Goal: Task Accomplishment & Management: Use online tool/utility

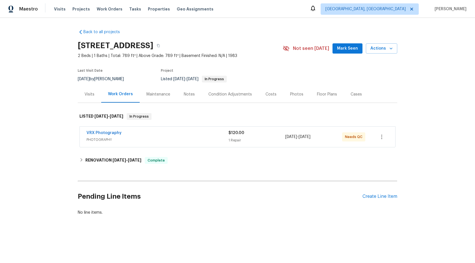
click at [184, 144] on div "VRX Photography PHOTOGRAPHY $120.00 1 Repair 9/3/2025 - 9/4/2025 Needs QC" at bounding box center [238, 137] width 316 height 20
click at [194, 138] on span "PHOTOGRAPHY" at bounding box center [158, 140] width 142 height 6
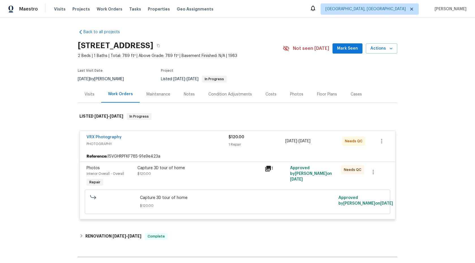
click at [219, 171] on div "Capture 3D tour of home $120.00" at bounding box center [200, 170] width 124 height 11
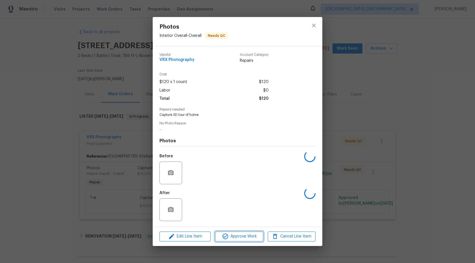
click at [235, 235] on span "Approve Work" at bounding box center [239, 236] width 44 height 7
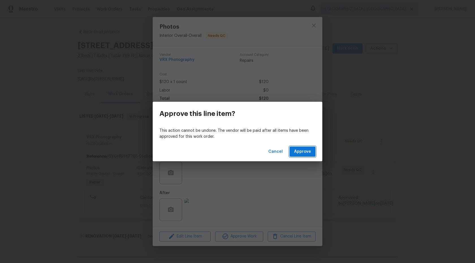
click at [301, 150] on span "Approve" at bounding box center [302, 151] width 17 height 7
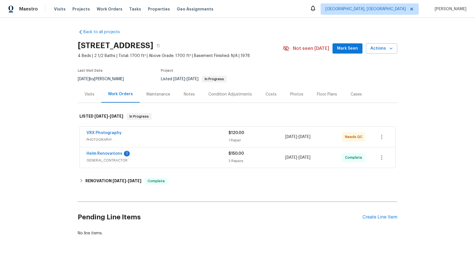
click at [190, 151] on div "Helm Renovations 1" at bounding box center [158, 154] width 142 height 7
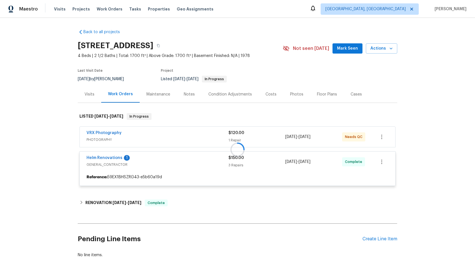
click at [192, 137] on div at bounding box center [238, 149] width 320 height 84
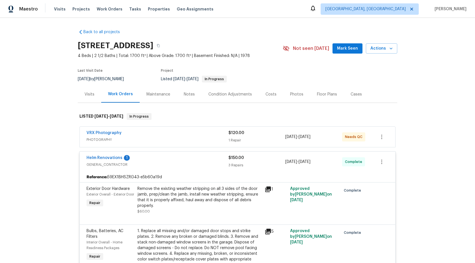
click at [201, 134] on div "VRX Photography" at bounding box center [158, 133] width 142 height 7
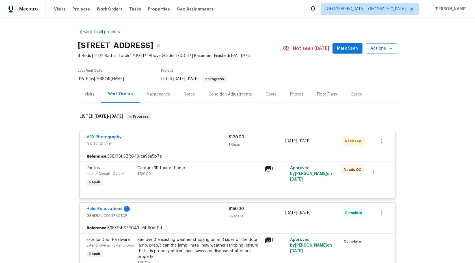
click at [213, 170] on div "Capture 3D tour of home" at bounding box center [200, 168] width 124 height 6
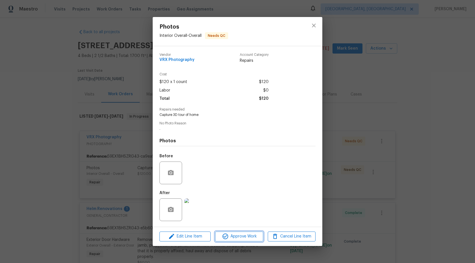
click at [236, 237] on span "Approve Work" at bounding box center [239, 236] width 44 height 7
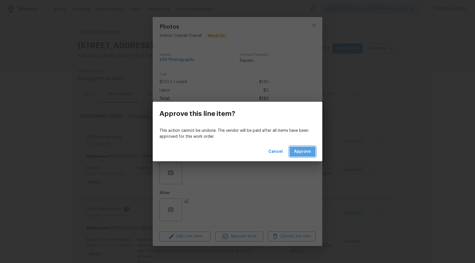
click at [297, 151] on span "Approve" at bounding box center [302, 151] width 17 height 7
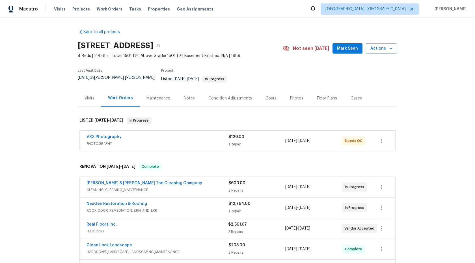
click at [192, 136] on div "VRX Photography" at bounding box center [158, 137] width 142 height 7
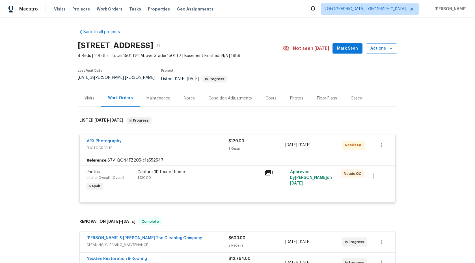
click at [219, 169] on div "Capture 3D tour of home" at bounding box center [200, 172] width 124 height 6
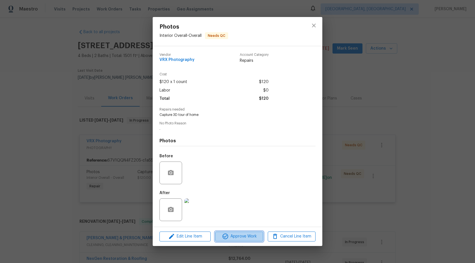
click at [244, 234] on span "Approve Work" at bounding box center [239, 236] width 44 height 7
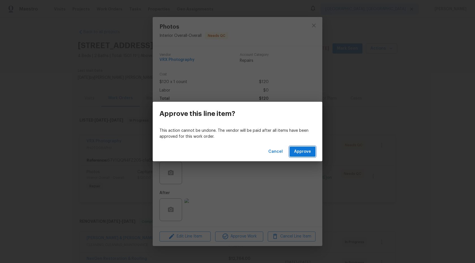
click at [305, 149] on span "Approve" at bounding box center [302, 151] width 17 height 7
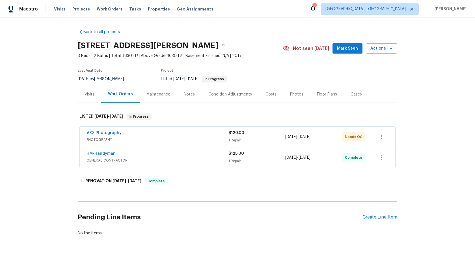
click at [198, 135] on div "VRX Photography" at bounding box center [158, 133] width 142 height 7
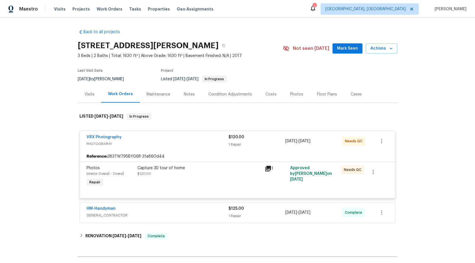
click at [216, 170] on div "Capture 3D tour of home" at bounding box center [200, 168] width 124 height 6
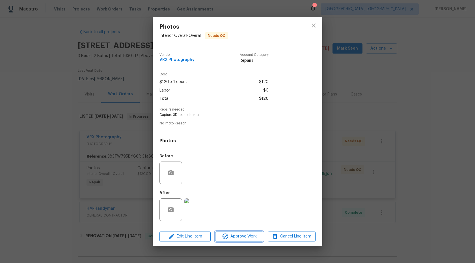
click at [241, 237] on span "Approve Work" at bounding box center [239, 236] width 44 height 7
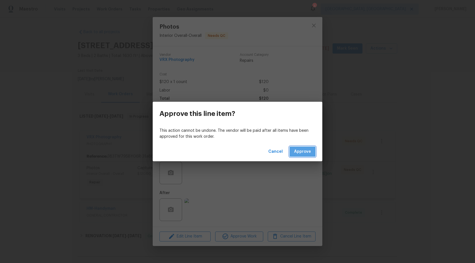
click at [302, 150] on span "Approve" at bounding box center [302, 151] width 17 height 7
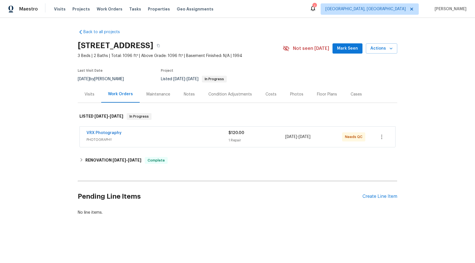
click at [202, 138] on span "PHOTOGRAPHY" at bounding box center [158, 140] width 142 height 6
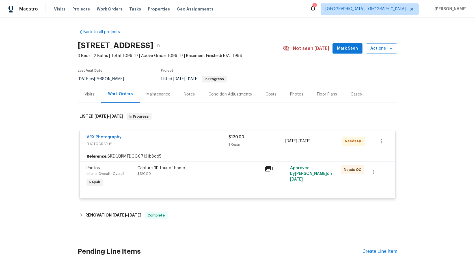
click at [219, 168] on div "Capture 3D tour of home" at bounding box center [200, 168] width 124 height 6
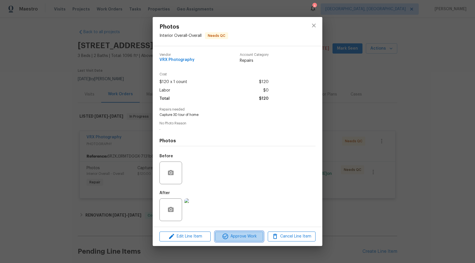
click at [244, 237] on span "Approve Work" at bounding box center [239, 236] width 44 height 7
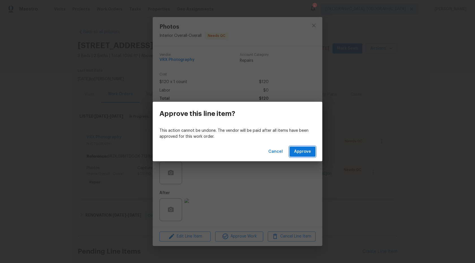
click at [304, 155] on button "Approve" at bounding box center [303, 151] width 26 height 10
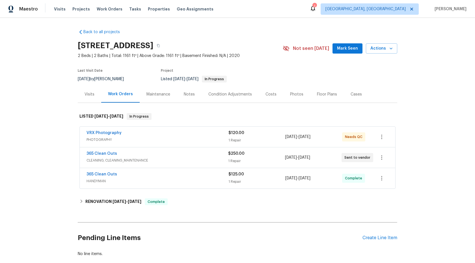
click at [180, 139] on span "PHOTOGRAPHY" at bounding box center [158, 140] width 142 height 6
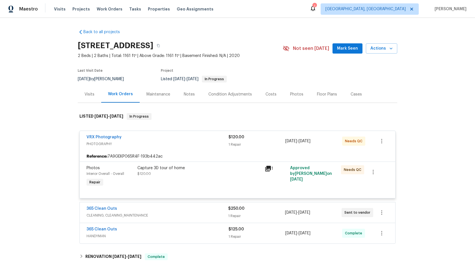
click at [206, 181] on div "Capture 3D tour of home $120.00" at bounding box center [199, 176] width 127 height 26
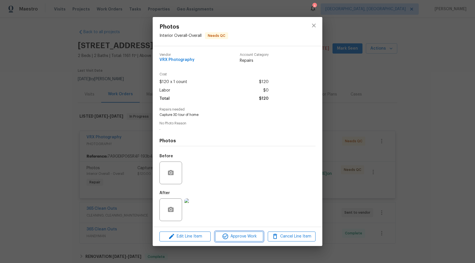
click at [234, 236] on span "Approve Work" at bounding box center [239, 236] width 44 height 7
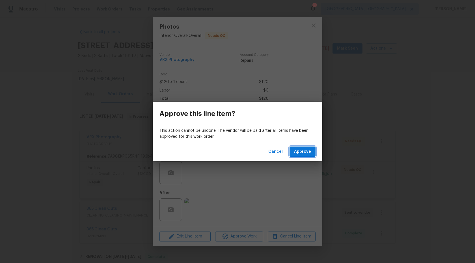
click at [303, 149] on span "Approve" at bounding box center [302, 151] width 17 height 7
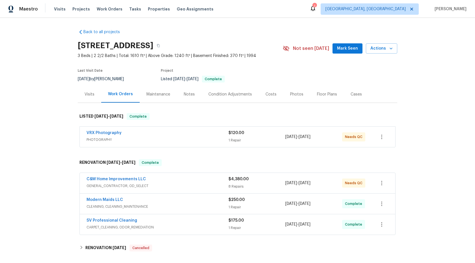
drag, startPoint x: 142, startPoint y: 45, endPoint x: 79, endPoint y: 45, distance: 62.8
click at [79, 45] on h2 "6218 Battalion St, Centreville, VA 20121" at bounding box center [116, 46] width 76 height 6
copy h2 "6218 Battalion St"
click at [187, 133] on div "VRX Photography" at bounding box center [158, 133] width 142 height 7
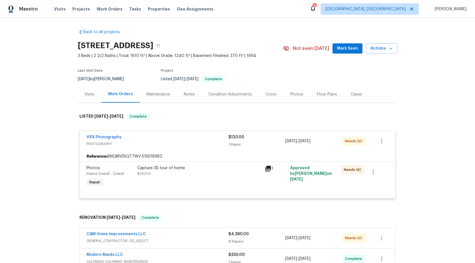
click at [203, 143] on span "PHOTOGRAPHY" at bounding box center [158, 144] width 142 height 6
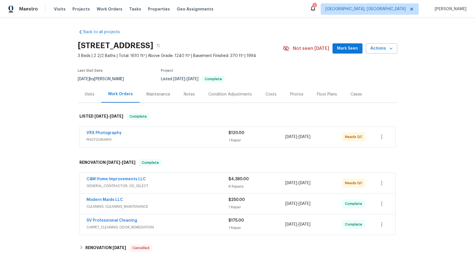
click at [203, 133] on div "VRX Photography" at bounding box center [158, 133] width 142 height 7
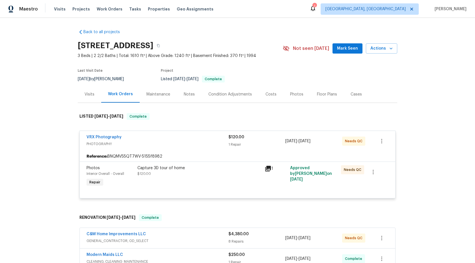
click at [227, 165] on div "Capture 3D tour of home" at bounding box center [200, 168] width 124 height 6
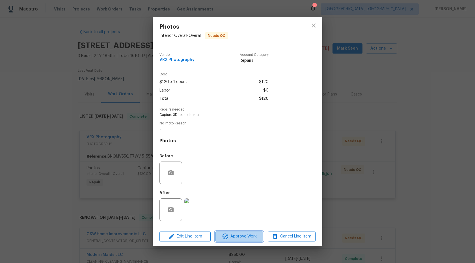
click at [235, 234] on span "Approve Work" at bounding box center [239, 236] width 44 height 7
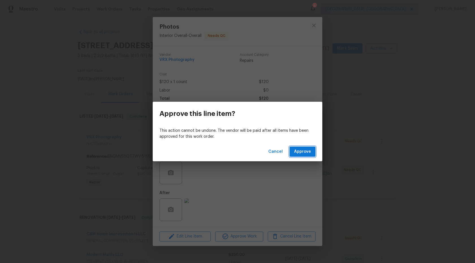
click at [305, 150] on span "Approve" at bounding box center [302, 151] width 17 height 7
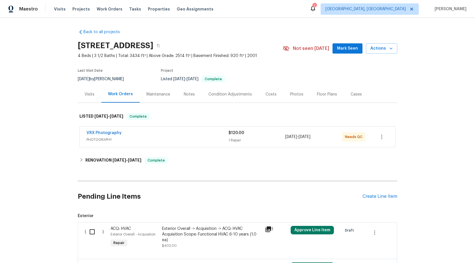
click at [167, 138] on span "PHOTOGRAPHY" at bounding box center [158, 140] width 142 height 6
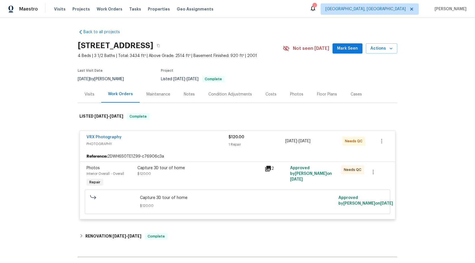
drag, startPoint x: 147, startPoint y: 45, endPoint x: 75, endPoint y: 44, distance: 71.9
click at [75, 44] on div "Back to all projects 9702 Spinnaker St, Cheltenham, MD 20623 4 Beds | 3 1/2 Bat…" at bounding box center [237, 140] width 475 height 245
click at [213, 172] on div "Capture 3D tour of home $120.00" at bounding box center [200, 170] width 124 height 11
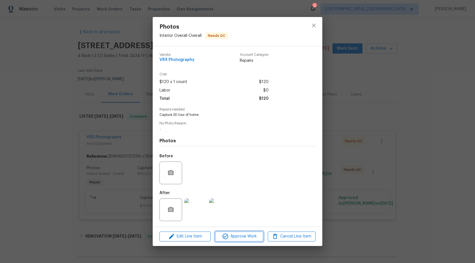
click at [235, 234] on span "Approve Work" at bounding box center [239, 236] width 44 height 7
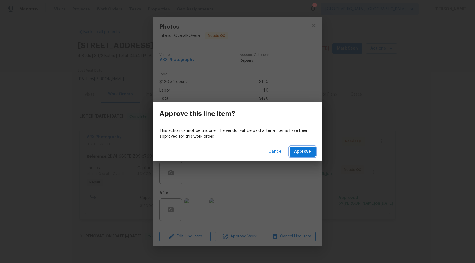
click at [303, 150] on span "Approve" at bounding box center [302, 151] width 17 height 7
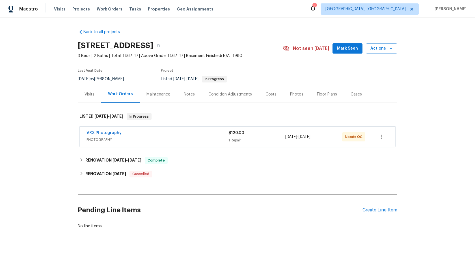
click at [177, 142] on span "PHOTOGRAPHY" at bounding box center [158, 140] width 142 height 6
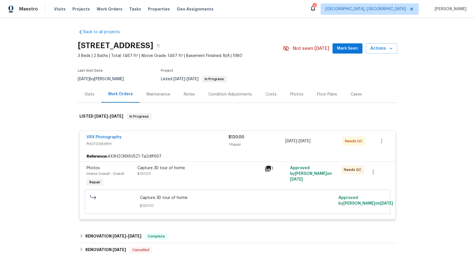
click at [230, 176] on div "Capture 3D tour of home $120.00" at bounding box center [200, 170] width 124 height 11
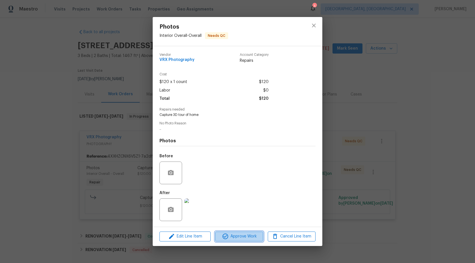
click at [245, 234] on span "Approve Work" at bounding box center [239, 236] width 44 height 7
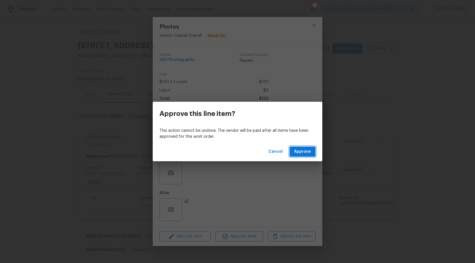
click at [304, 150] on span "Approve" at bounding box center [302, 151] width 17 height 7
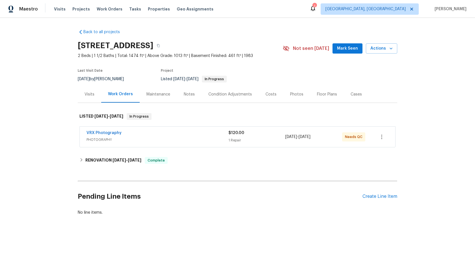
click at [192, 134] on div "VRX Photography" at bounding box center [158, 133] width 142 height 7
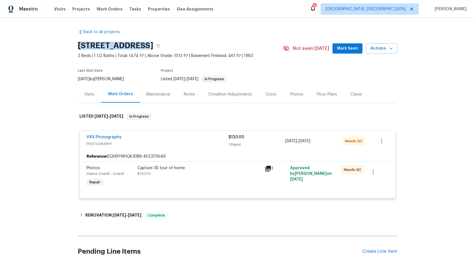
drag, startPoint x: 136, startPoint y: 42, endPoint x: 79, endPoint y: 42, distance: 56.9
click at [79, 43] on h2 "[STREET_ADDRESS]" at bounding box center [116, 46] width 76 height 6
copy h2 "[STREET_ADDRESS]"
click at [234, 175] on div "Capture 3D tour of home $120.00" at bounding box center [200, 170] width 124 height 11
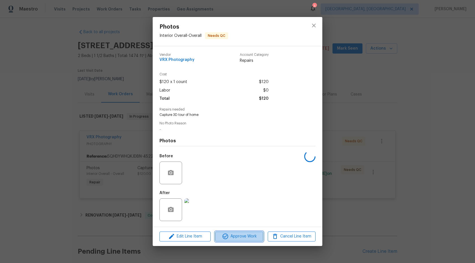
click at [244, 236] on span "Approve Work" at bounding box center [239, 236] width 44 height 7
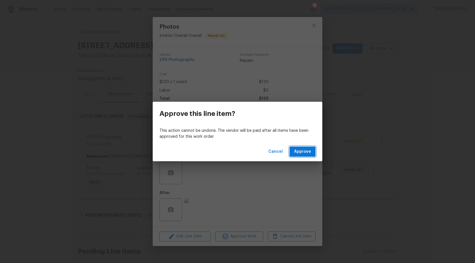
click at [301, 151] on span "Approve" at bounding box center [302, 151] width 17 height 7
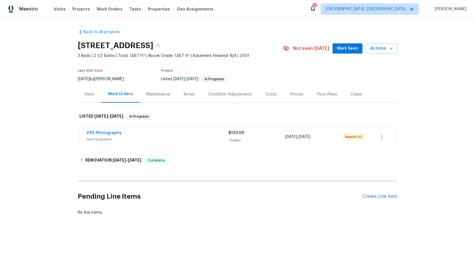
click at [153, 139] on span "PHOTOGRAPHY" at bounding box center [158, 140] width 142 height 6
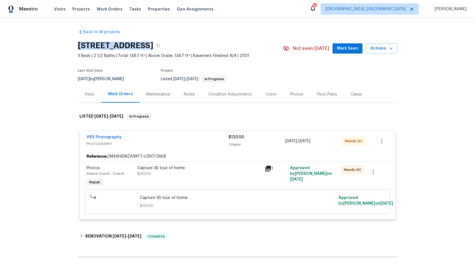
drag, startPoint x: 143, startPoint y: 44, endPoint x: 74, endPoint y: 45, distance: 69.1
click at [74, 45] on div "Back to all projects [STREET_ADDRESS] 3 Beds | 2 1/2 Baths | Total: 1487 ft² | …" at bounding box center [237, 140] width 475 height 245
copy h2 "[STREET_ADDRESS]"
click at [211, 173] on div "Capture 3D tour of home $120.00" at bounding box center [200, 170] width 124 height 11
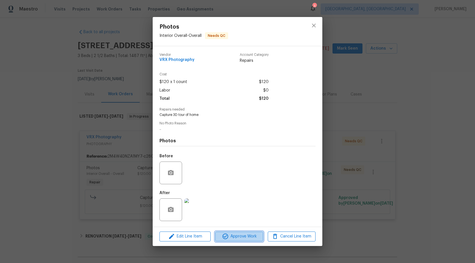
click at [243, 235] on span "Approve Work" at bounding box center [239, 236] width 44 height 7
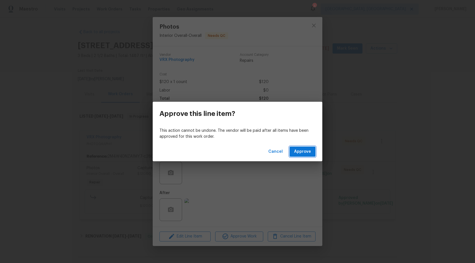
click at [305, 151] on span "Approve" at bounding box center [302, 151] width 17 height 7
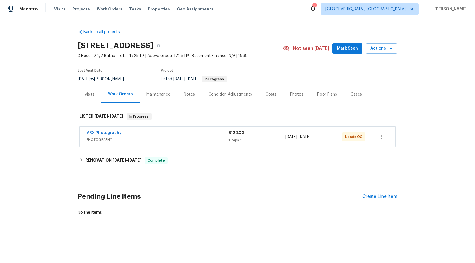
click at [182, 137] on span "PHOTOGRAPHY" at bounding box center [158, 140] width 142 height 6
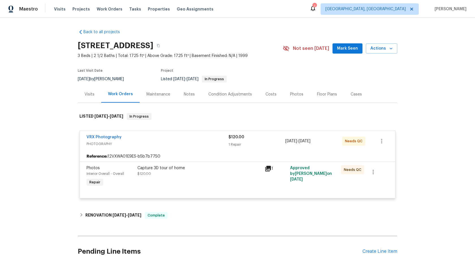
click at [211, 173] on div "Capture 3D tour of home $120.00" at bounding box center [200, 170] width 124 height 11
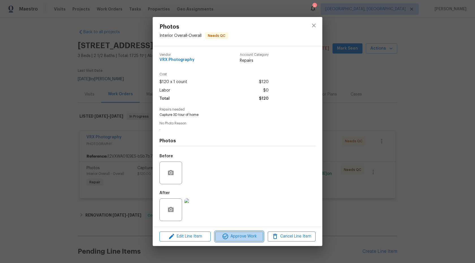
click at [239, 236] on span "Approve Work" at bounding box center [239, 236] width 44 height 7
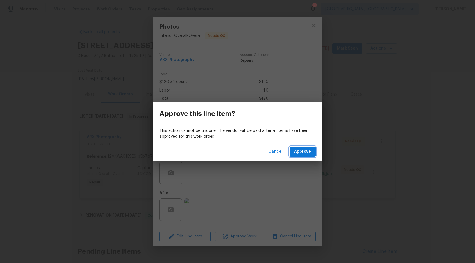
click at [305, 148] on span "Approve" at bounding box center [302, 151] width 17 height 7
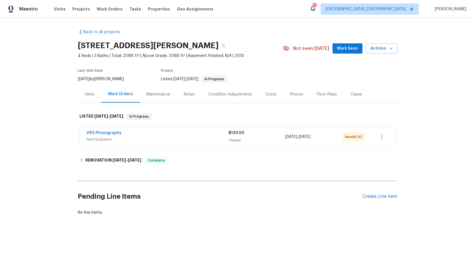
click at [175, 140] on span "PHOTOGRAPHY" at bounding box center [158, 140] width 142 height 6
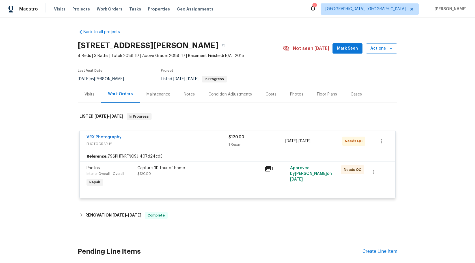
click at [225, 171] on div "Capture 3D tour of home $120.00" at bounding box center [200, 170] width 124 height 11
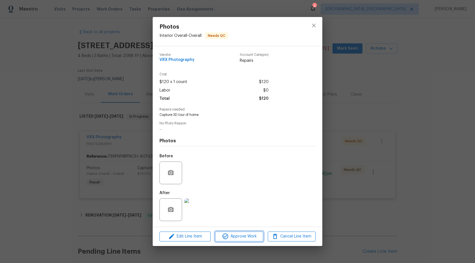
click at [247, 236] on span "Approve Work" at bounding box center [239, 236] width 44 height 7
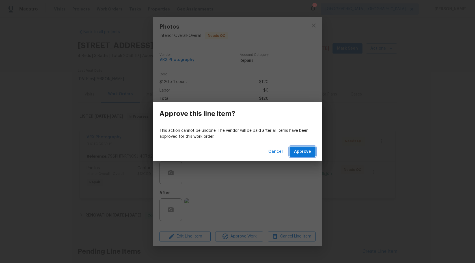
click at [299, 148] on span "Approve" at bounding box center [302, 151] width 17 height 7
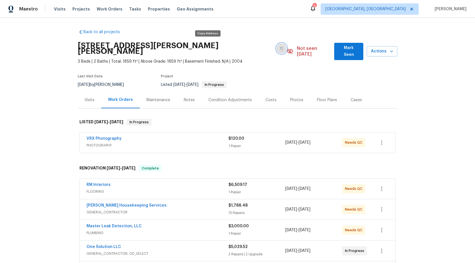
click at [280, 47] on icon "button" at bounding box center [281, 48] width 3 height 3
drag, startPoint x: 137, startPoint y: 45, endPoint x: 79, endPoint y: 44, distance: 57.5
click at [79, 44] on h2 "404 Stewart Dr, Hutto, TX 78634" at bounding box center [177, 48] width 199 height 11
copy h2 "404 Stewart Dr,"
click at [280, 47] on icon "button" at bounding box center [281, 48] width 3 height 3
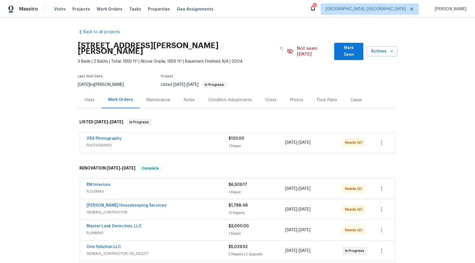
click at [160, 136] on div "VRX Photography" at bounding box center [158, 139] width 142 height 7
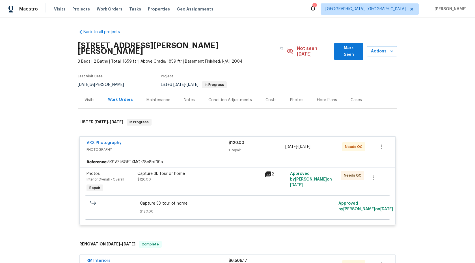
click at [212, 177] on div "Capture 3D tour of home $120.00" at bounding box center [199, 182] width 127 height 26
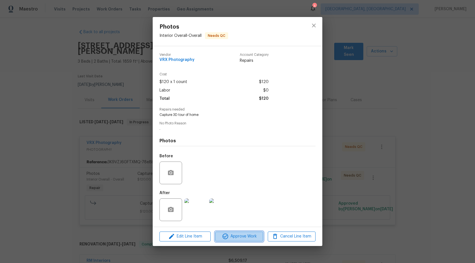
click at [246, 235] on span "Approve Work" at bounding box center [239, 236] width 44 height 7
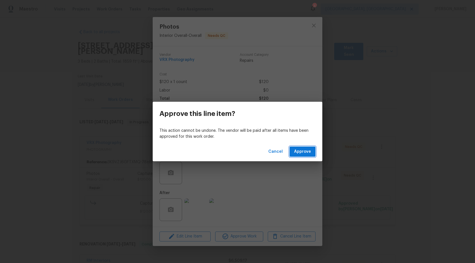
click at [303, 156] on button "Approve" at bounding box center [303, 151] width 26 height 10
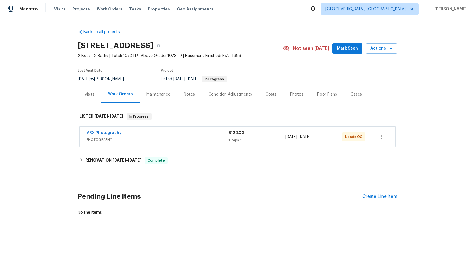
click at [198, 141] on span "PHOTOGRAPHY" at bounding box center [158, 140] width 142 height 6
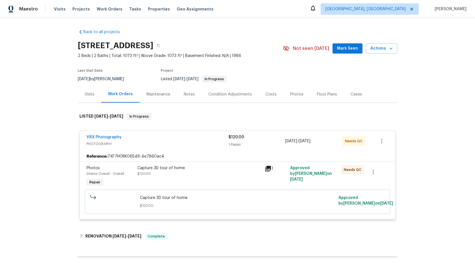
click at [220, 179] on div "Capture 3D tour of home $120.00" at bounding box center [199, 176] width 127 height 26
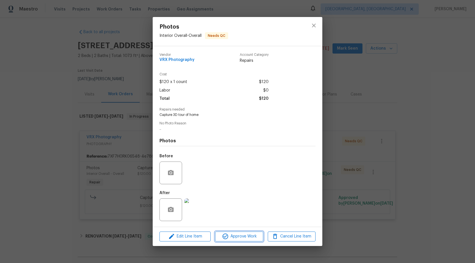
click at [245, 235] on span "Approve Work" at bounding box center [239, 236] width 44 height 7
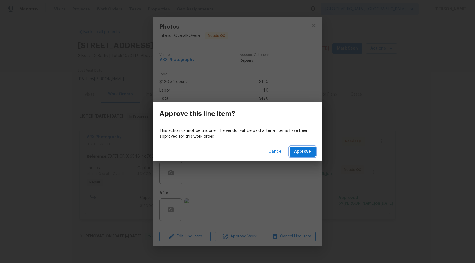
click at [300, 156] on button "Approve" at bounding box center [303, 151] width 26 height 10
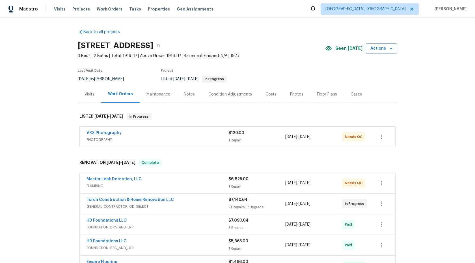
click at [171, 141] on span "PHOTOGRAPHY" at bounding box center [158, 140] width 142 height 6
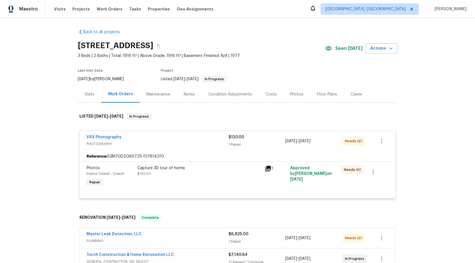
click at [202, 181] on div "Capture 3D tour of home $120.00" at bounding box center [199, 176] width 127 height 26
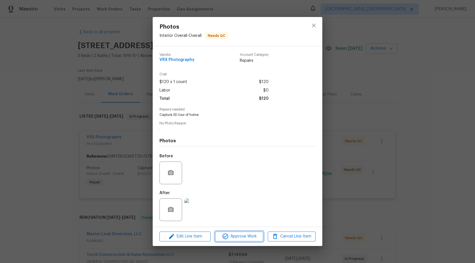
click at [233, 236] on span "Approve Work" at bounding box center [239, 236] width 44 height 7
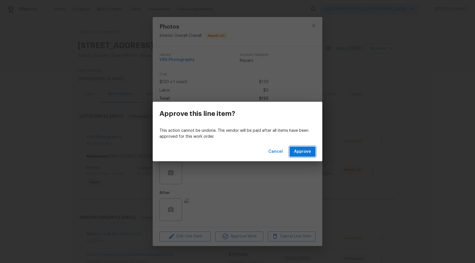
click at [304, 149] on span "Approve" at bounding box center [302, 151] width 17 height 7
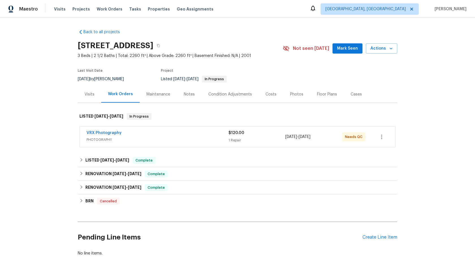
click at [169, 137] on span "PHOTOGRAPHY" at bounding box center [158, 140] width 142 height 6
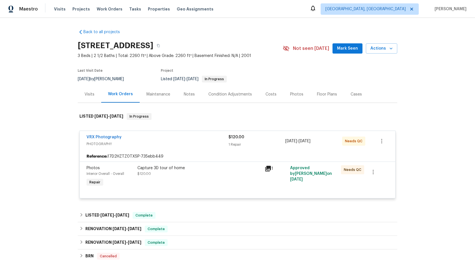
click at [205, 150] on div "VRX Photography PHOTOGRAPHY $120.00 1 Repair 9/5/2025 - 9/6/2025 Needs QC" at bounding box center [238, 141] width 316 height 20
click at [229, 184] on div "Capture 3D tour of home $120.00" at bounding box center [199, 176] width 127 height 26
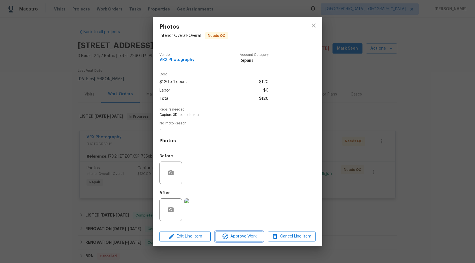
click at [242, 238] on span "Approve Work" at bounding box center [239, 236] width 44 height 7
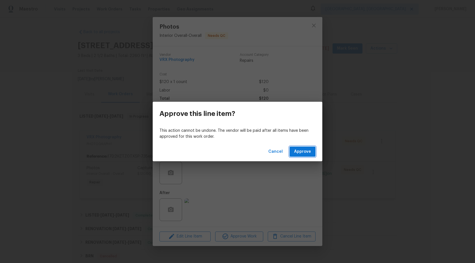
click at [300, 154] on span "Approve" at bounding box center [302, 151] width 17 height 7
click at [300, 154] on span "Loading..." at bounding box center [302, 151] width 20 height 7
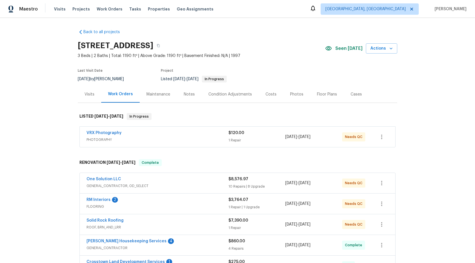
click at [173, 135] on div "VRX Photography" at bounding box center [158, 133] width 142 height 7
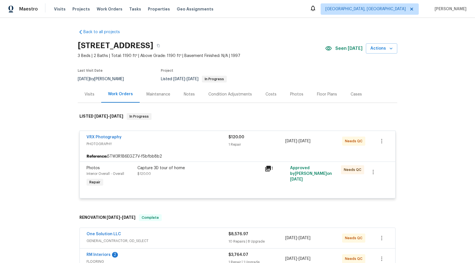
click at [209, 170] on div "Capture 3D tour of home $120.00" at bounding box center [200, 170] width 124 height 11
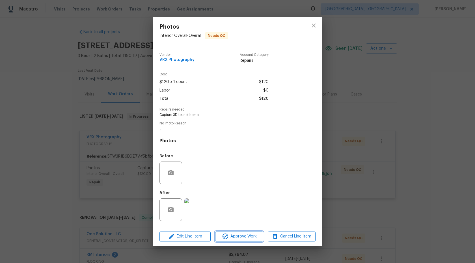
click at [241, 233] on span "Approve Work" at bounding box center [239, 236] width 44 height 7
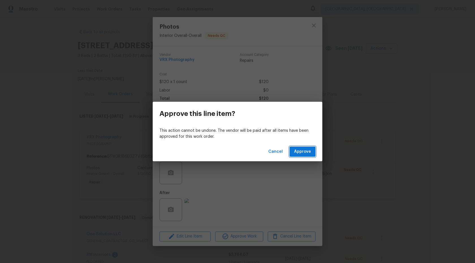
click at [300, 151] on span "Approve" at bounding box center [302, 151] width 17 height 7
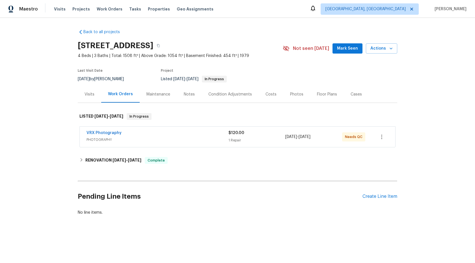
click at [178, 139] on span "PHOTOGRAPHY" at bounding box center [158, 140] width 142 height 6
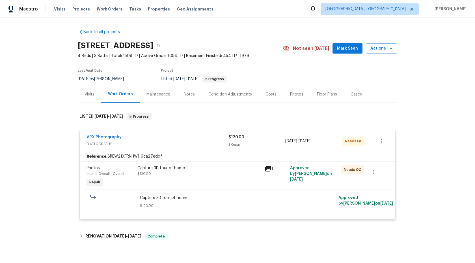
click at [224, 177] on div "Capture 3D tour of home $120.00" at bounding box center [199, 176] width 127 height 26
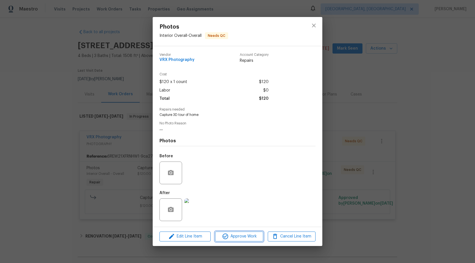
click at [244, 235] on span "Approve Work" at bounding box center [239, 236] width 44 height 7
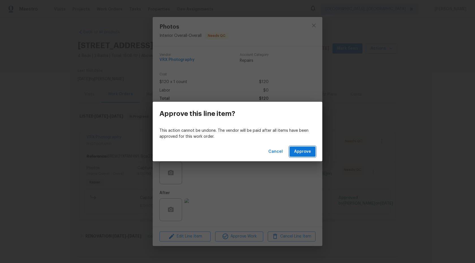
click at [300, 155] on span "Approve" at bounding box center [302, 151] width 17 height 7
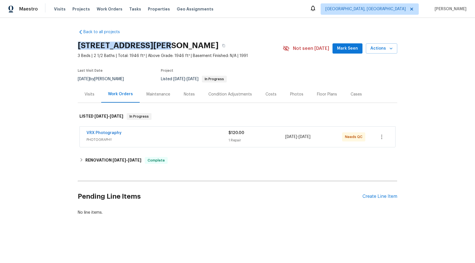
drag, startPoint x: 155, startPoint y: 45, endPoint x: 79, endPoint y: 44, distance: 76.4
click at [79, 44] on h2 "[STREET_ADDRESS][PERSON_NAME]" at bounding box center [148, 46] width 141 height 6
copy h2 "[STREET_ADDRESS]"
click at [179, 134] on div "VRX Photography" at bounding box center [158, 133] width 142 height 7
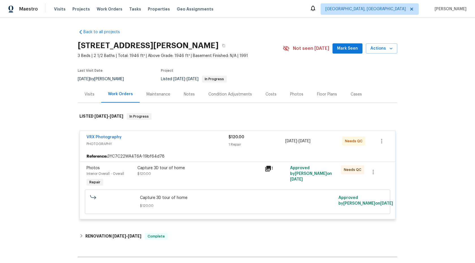
click at [211, 179] on div "Capture 3D tour of home $120.00" at bounding box center [199, 176] width 127 height 26
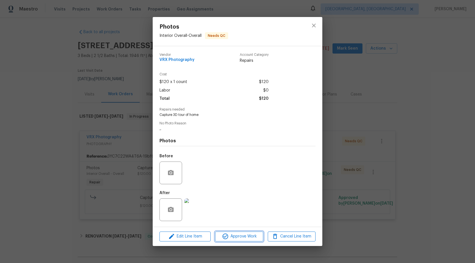
click at [235, 235] on span "Approve Work" at bounding box center [239, 236] width 44 height 7
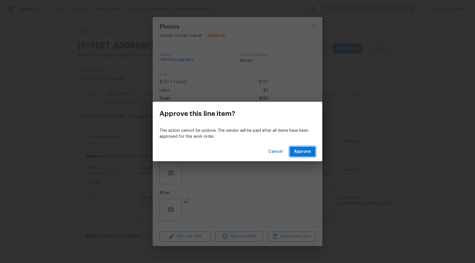
click at [302, 148] on span "Approve" at bounding box center [302, 151] width 17 height 7
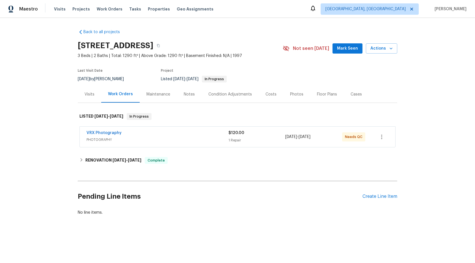
click at [190, 135] on div "VRX Photography" at bounding box center [158, 133] width 142 height 7
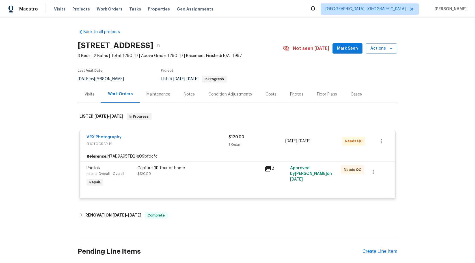
click at [212, 185] on div "Capture 3D tour of home $120.00" at bounding box center [199, 176] width 127 height 26
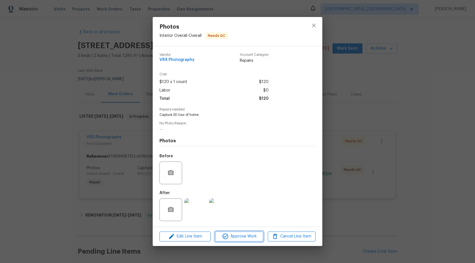
click at [240, 239] on span "Approve Work" at bounding box center [239, 236] width 44 height 7
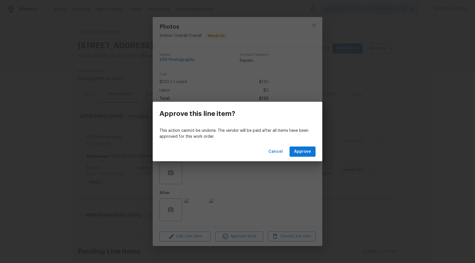
click at [303, 158] on div "Cancel Approve" at bounding box center [238, 152] width 170 height 20
click at [304, 147] on button "Approve" at bounding box center [303, 151] width 26 height 10
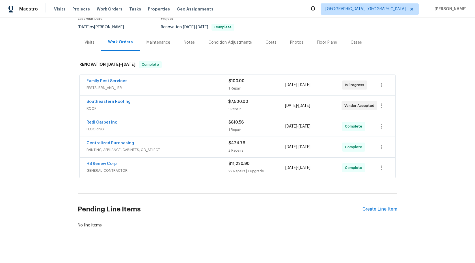
scroll to position [55, 0]
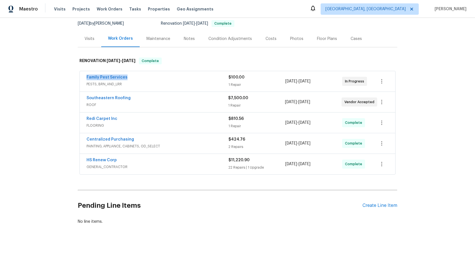
drag, startPoint x: 126, startPoint y: 77, endPoint x: 82, endPoint y: 77, distance: 44.4
click at [82, 77] on div "Family Pest Services PESTS, BRN_AND_LRR $100.00 1 Repair [DATE] - [DATE] In Pro…" at bounding box center [238, 81] width 316 height 20
copy link "Family Pest Services"
drag, startPoint x: 131, startPoint y: 99, endPoint x: 78, endPoint y: 99, distance: 52.4
click at [78, 99] on div "Family Pest Services PESTS, BRN_AND_LRR $100.00 1 Repair [DATE] - [DATE] In Pro…" at bounding box center [238, 123] width 320 height 106
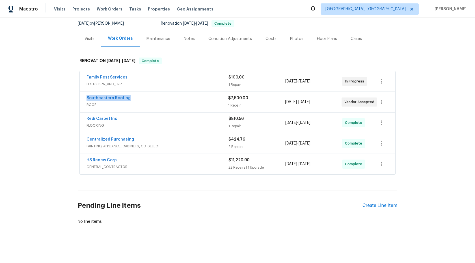
copy link "Southeastern Roofing"
